Goal: Transaction & Acquisition: Obtain resource

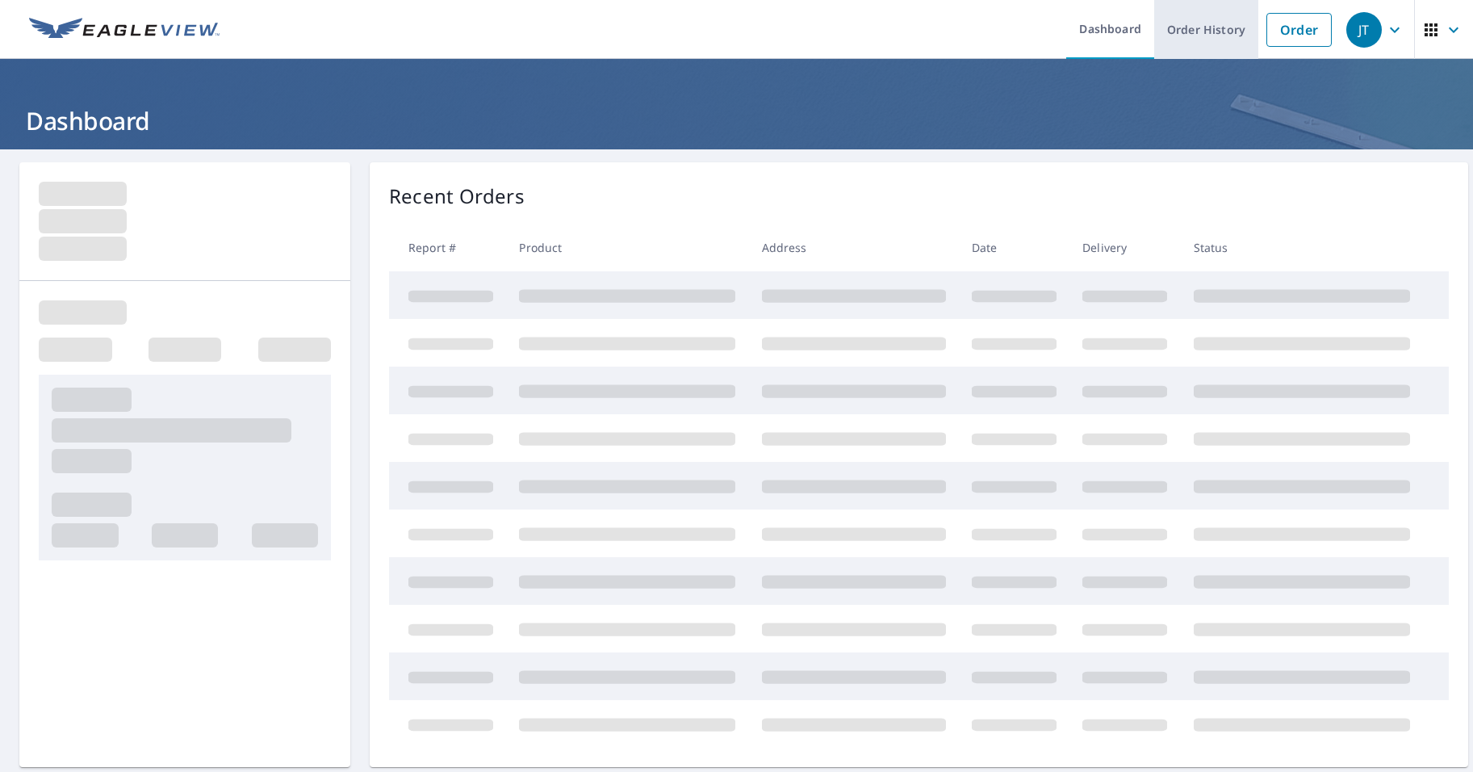
click at [1206, 38] on link "Order History" at bounding box center [1206, 29] width 104 height 59
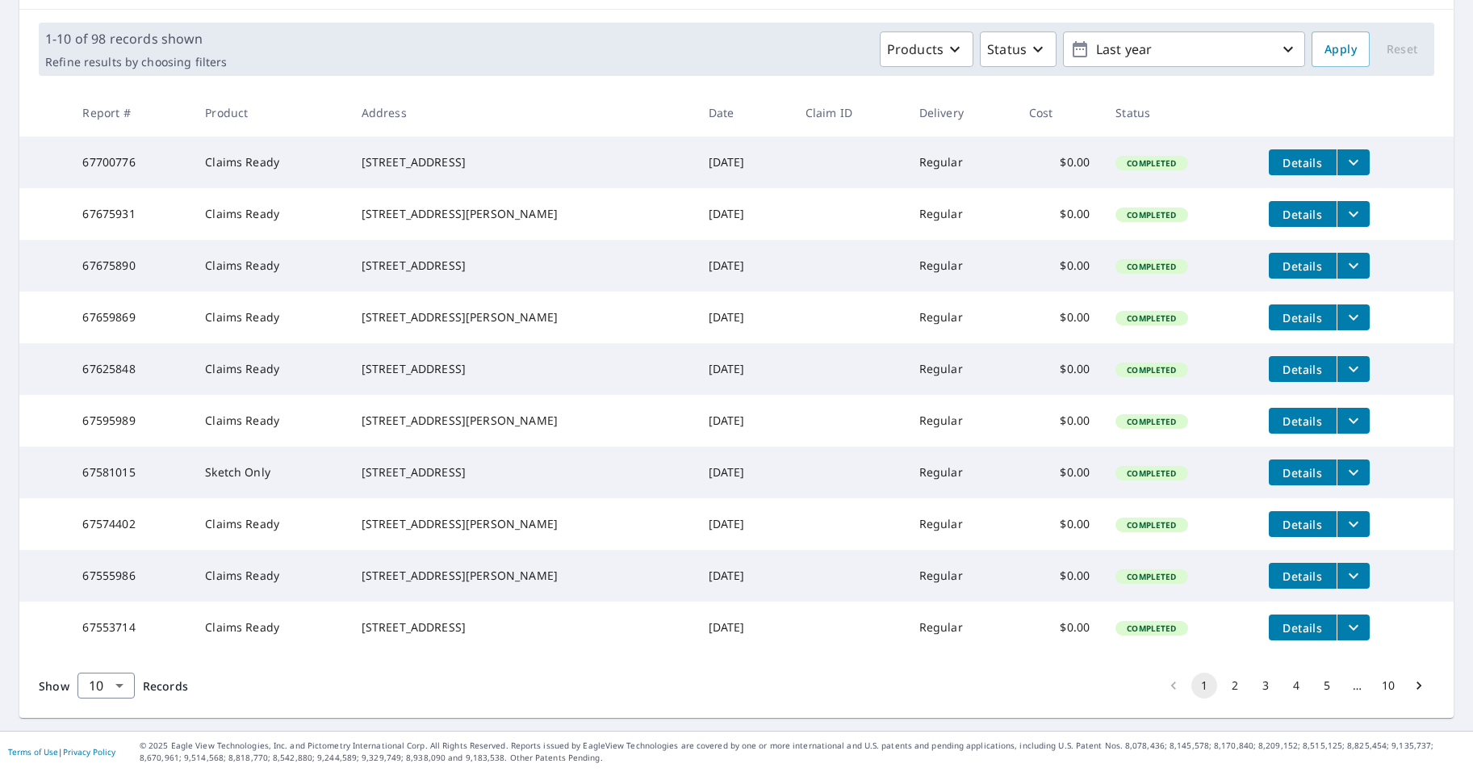
scroll to position [286, 0]
click at [1226, 689] on button "2" at bounding box center [1235, 685] width 26 height 26
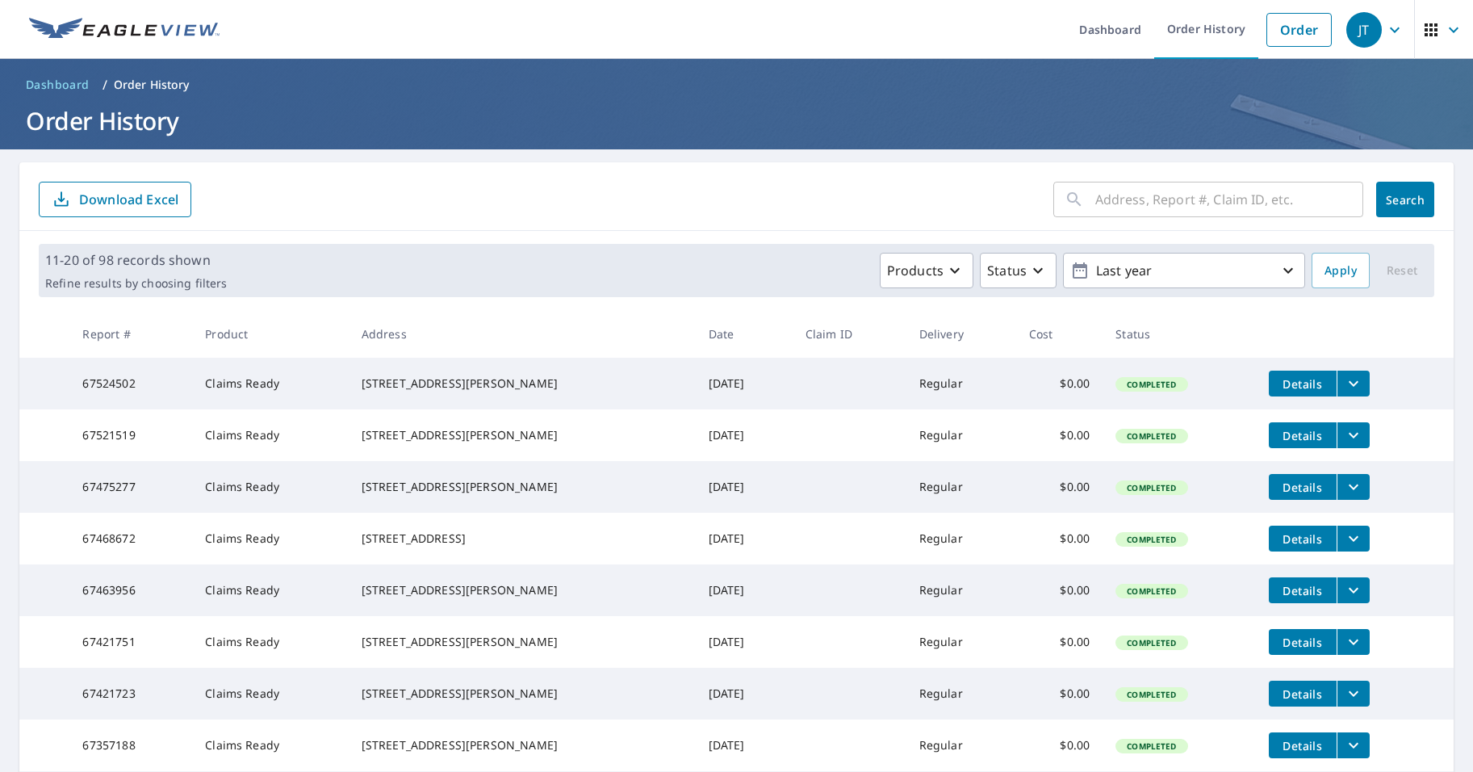
click at [1143, 202] on input "text" at bounding box center [1229, 199] width 268 height 45
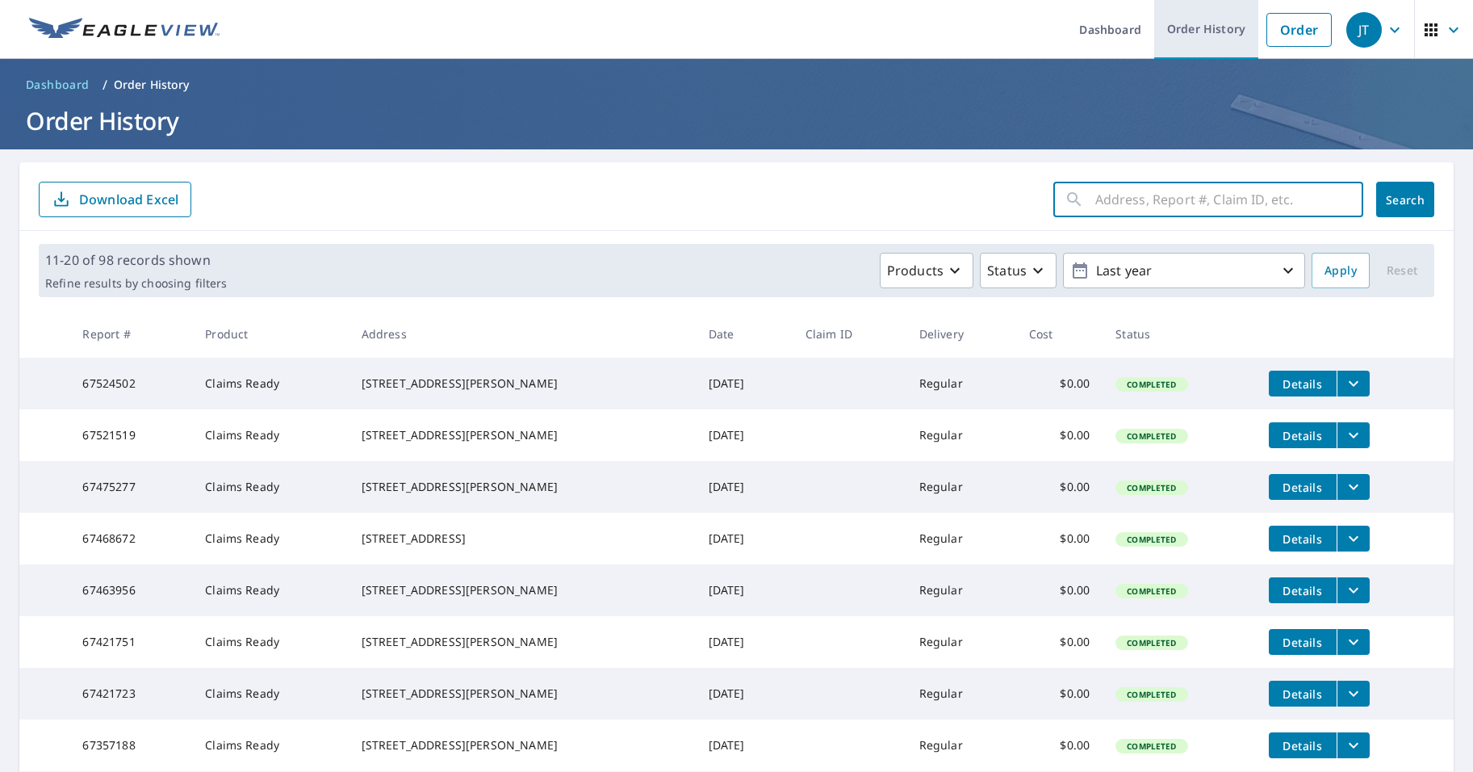
click at [1179, 31] on link "Order History" at bounding box center [1206, 29] width 104 height 59
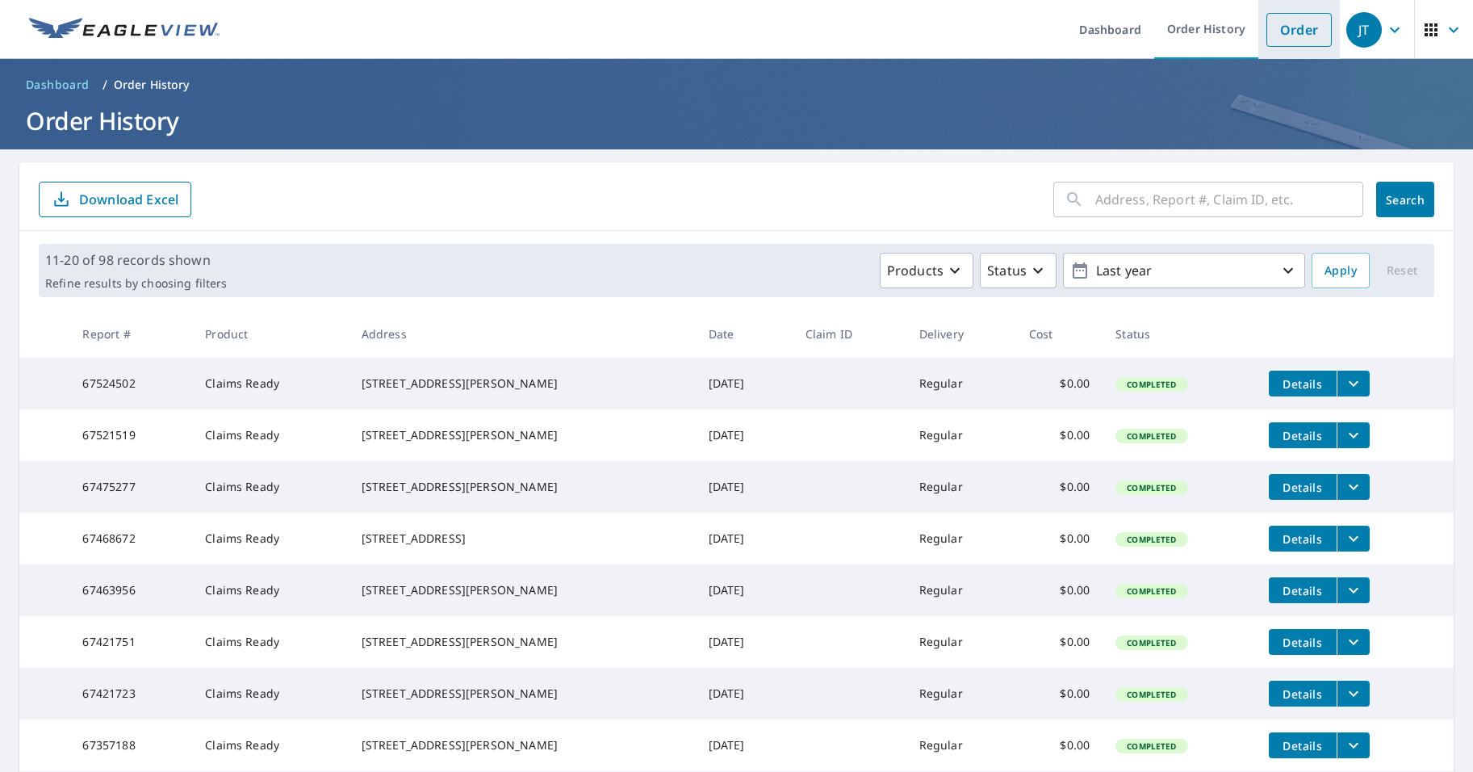
click at [1309, 27] on link "Order" at bounding box center [1299, 30] width 65 height 34
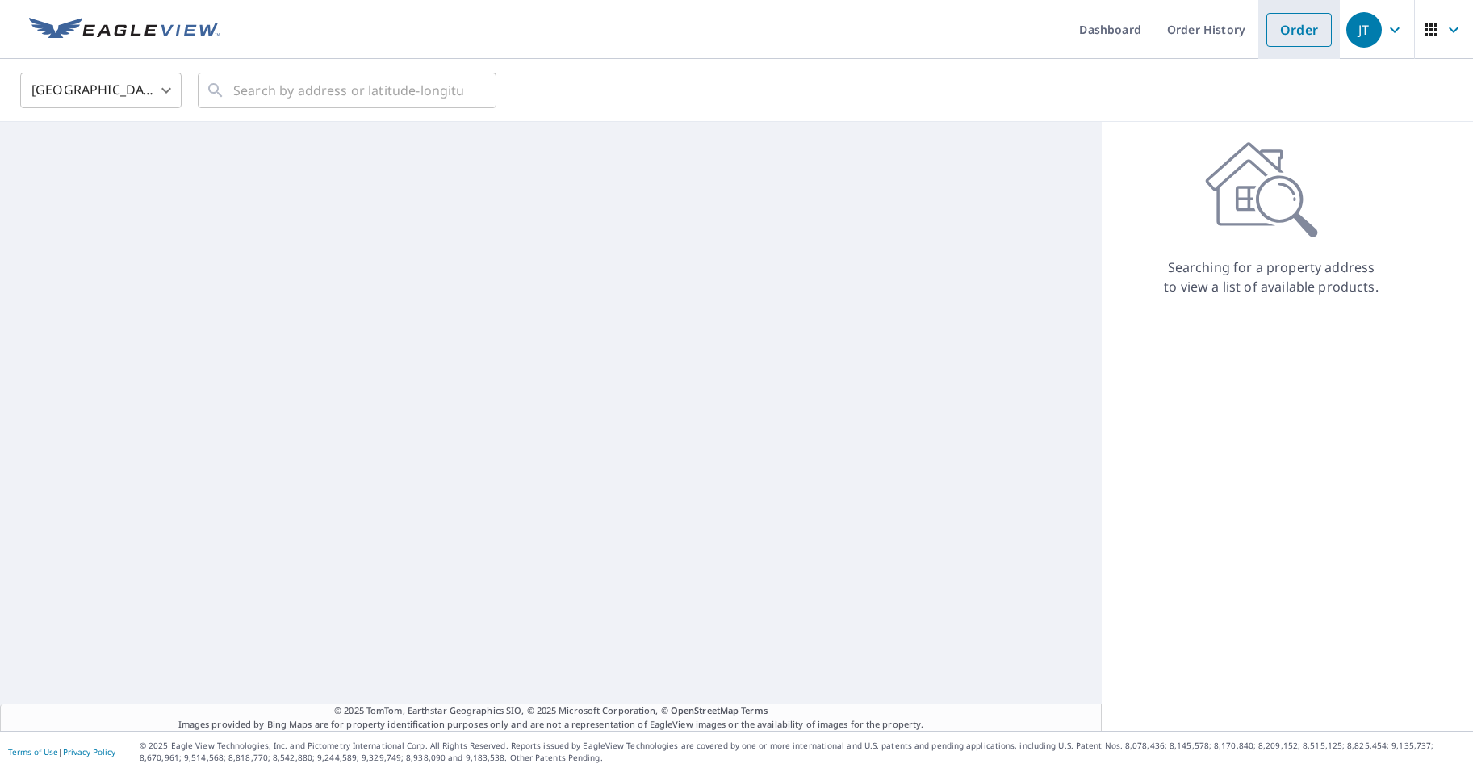
click at [1308, 27] on link "Order" at bounding box center [1299, 30] width 65 height 34
click at [381, 85] on input "text" at bounding box center [348, 90] width 230 height 45
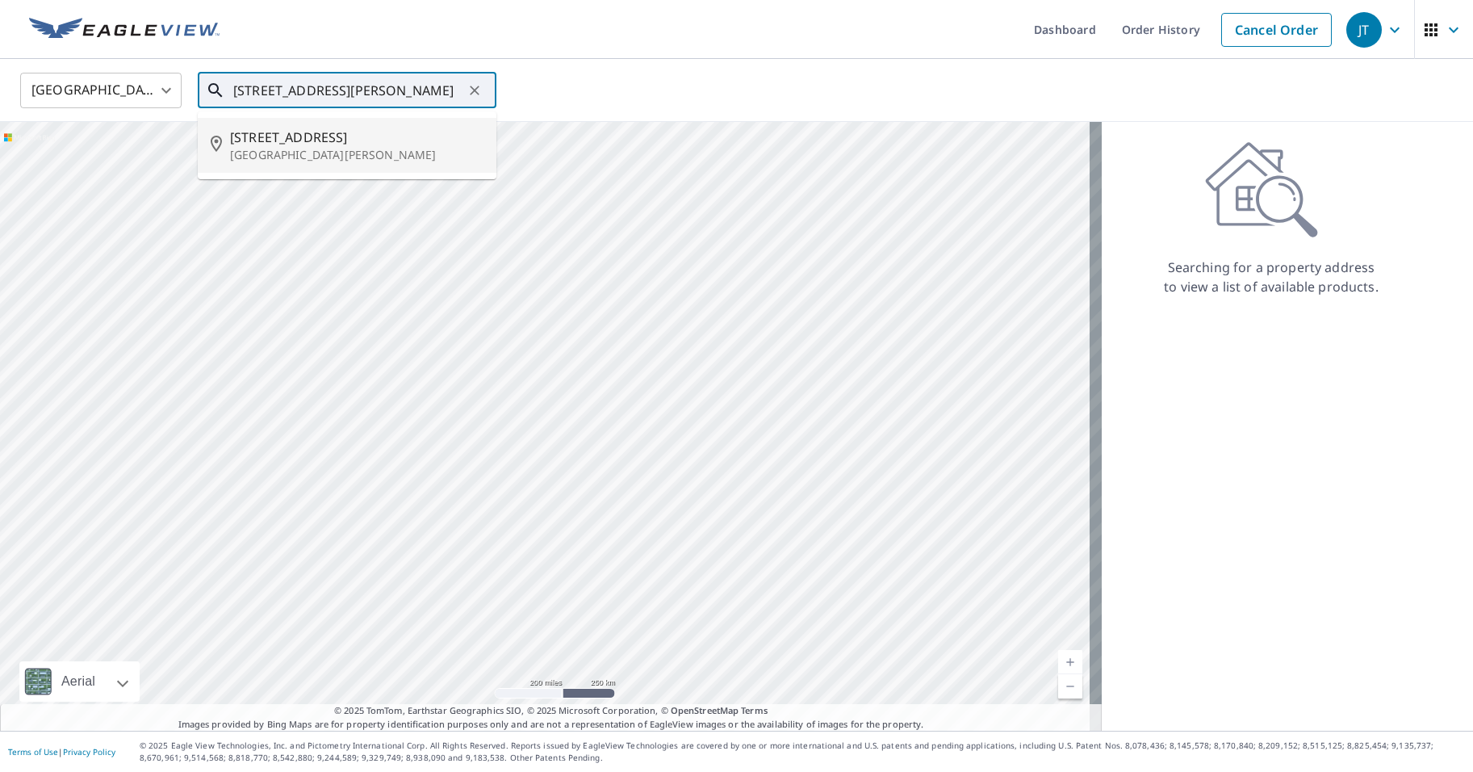
click at [378, 154] on p "[GEOGRAPHIC_DATA][PERSON_NAME]" at bounding box center [356, 155] width 253 height 16
type input "[STREET_ADDRESS][PERSON_NAME]"
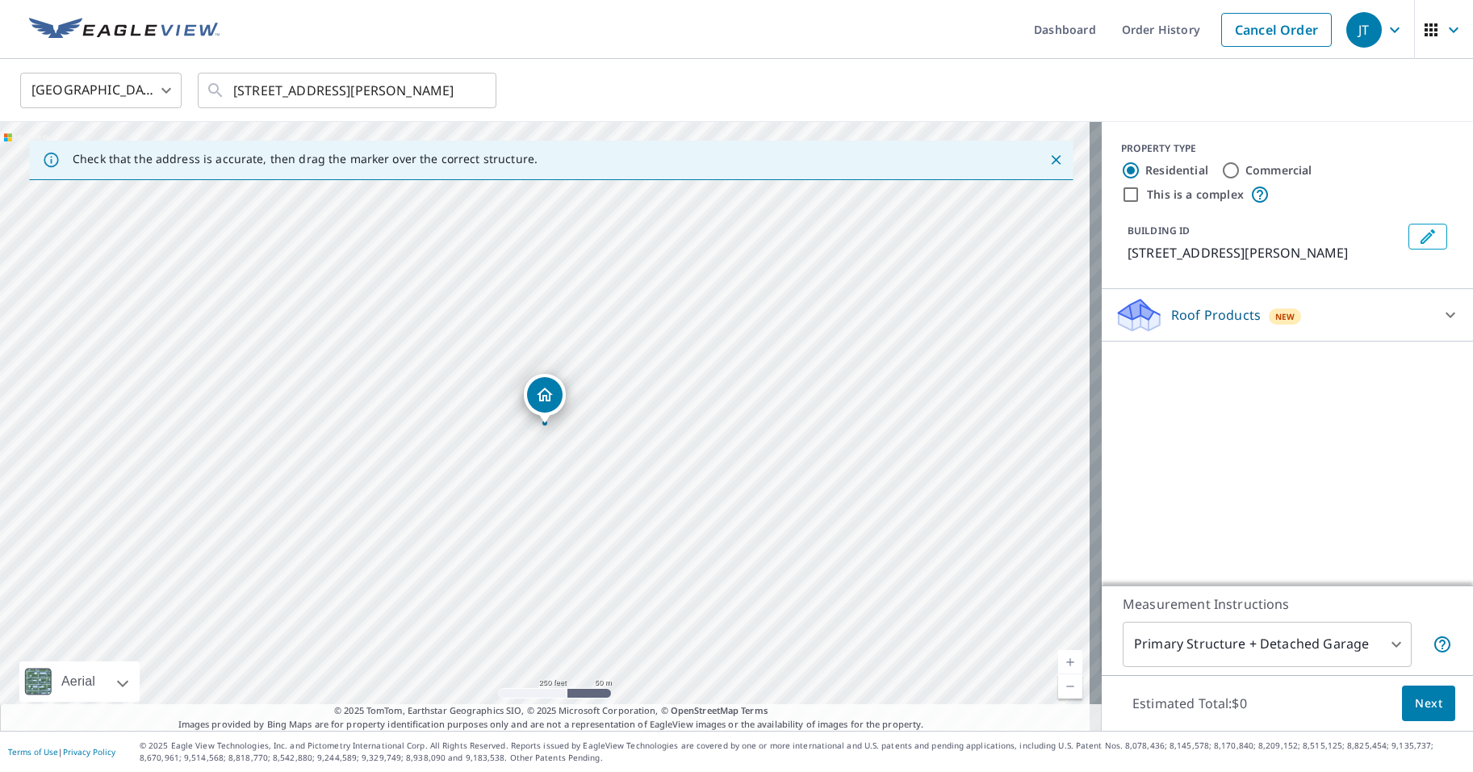
click at [1194, 325] on p "Roof Products" at bounding box center [1216, 314] width 90 height 19
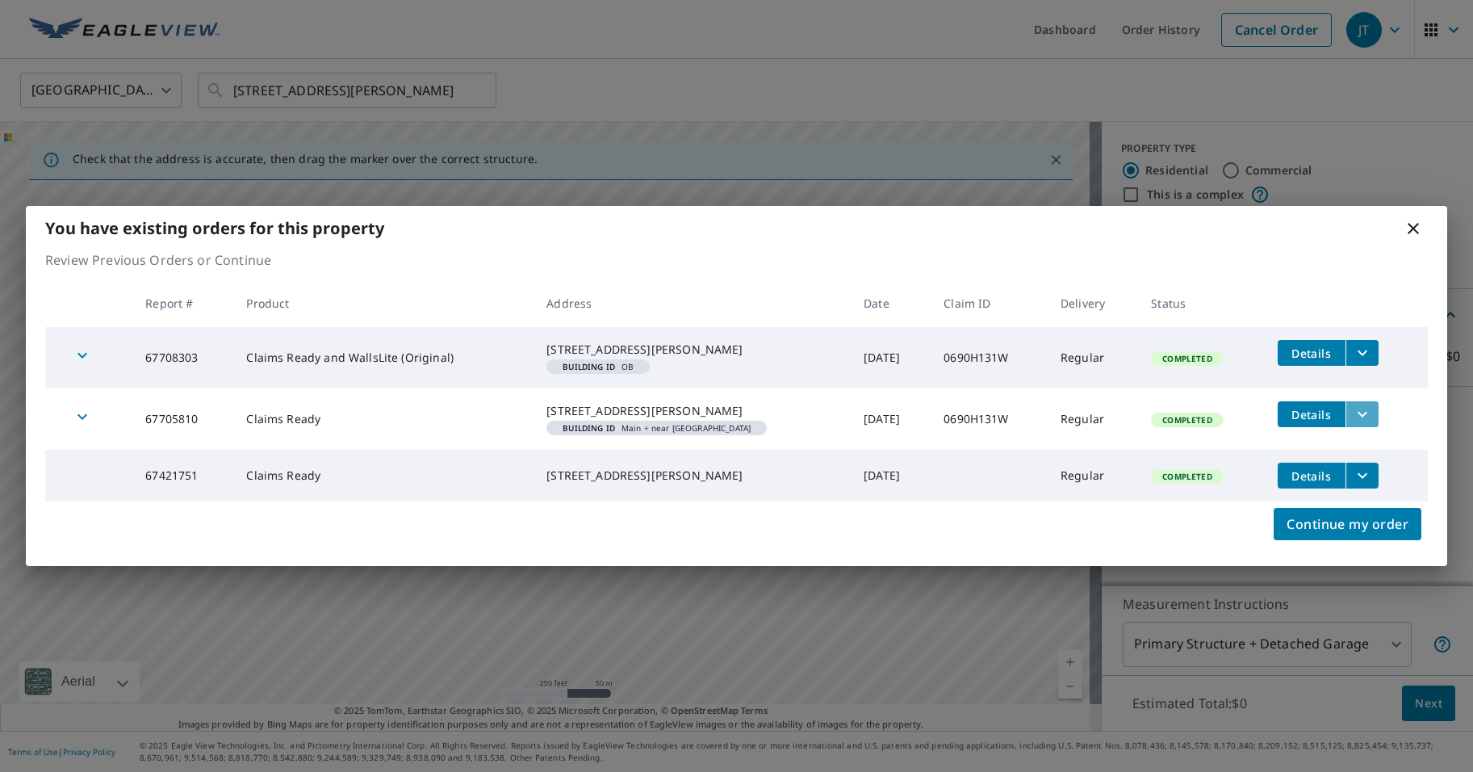
click at [1363, 411] on icon "filesDropdownBtn-67705810" at bounding box center [1362, 413] width 19 height 19
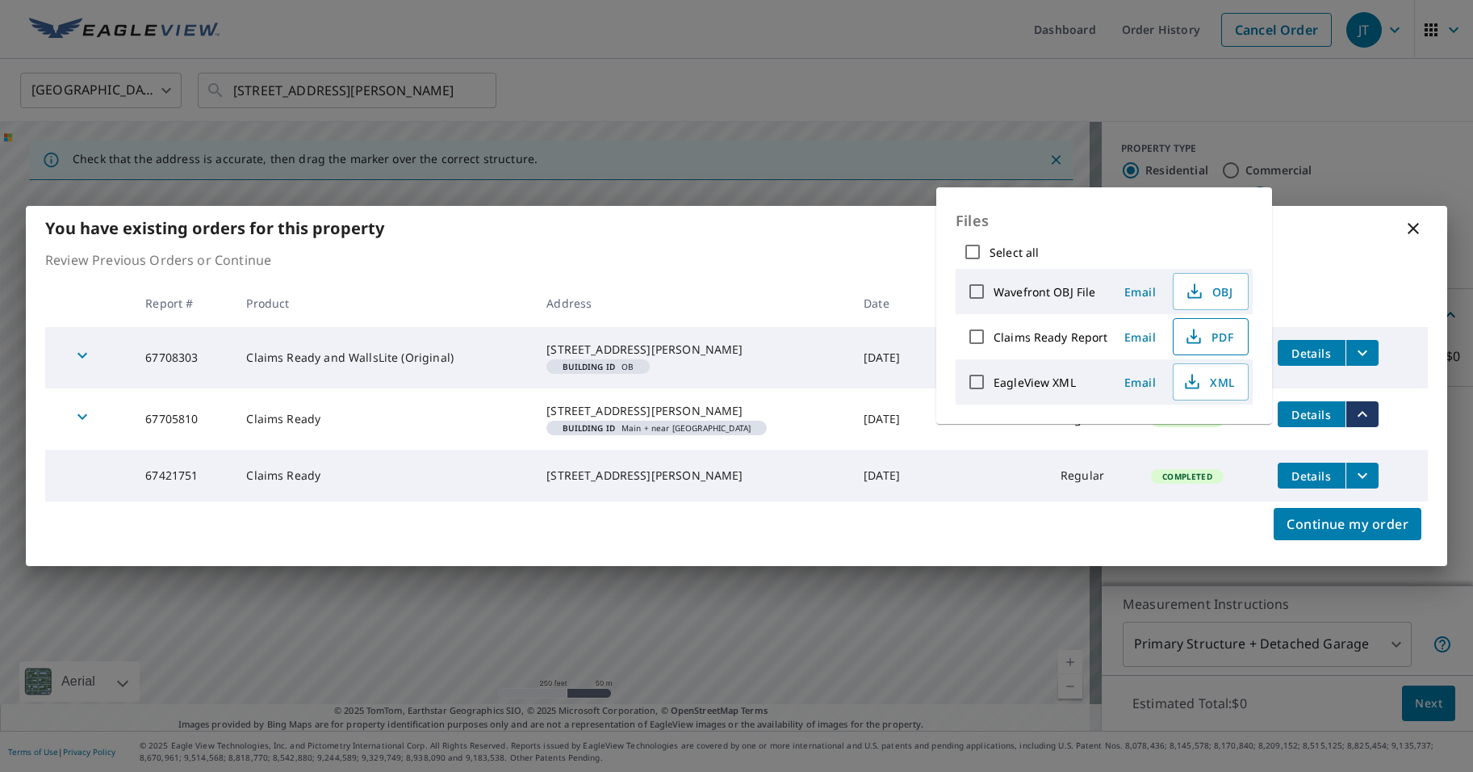
click at [1220, 337] on span "PDF" at bounding box center [1209, 336] width 52 height 19
